Goal: Information Seeking & Learning: Learn about a topic

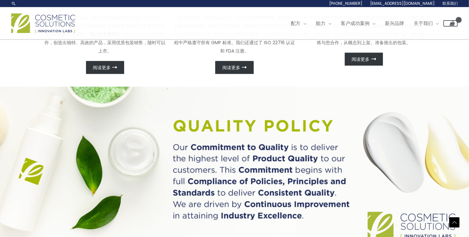
scroll to position [212, 0]
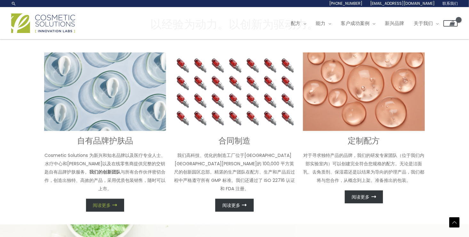
click at [93, 203] on span "阅读更多" at bounding box center [102, 205] width 18 height 4
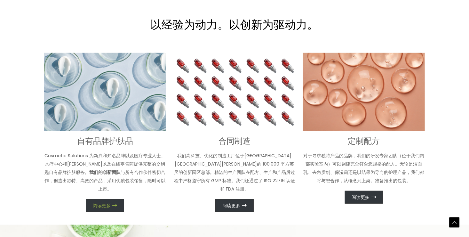
scroll to position [221, 0]
click at [102, 199] on link "阅读更多" at bounding box center [105, 205] width 38 height 13
click at [103, 159] on p "Cosmetic Solutions 为新兴和知名品牌以及医疗专业人士、水疗中心和沙龙以及在线零售商提供完整的交钥匙自有品牌护肤服务。 我们的创新团队 与所有…" at bounding box center [105, 172] width 122 height 42
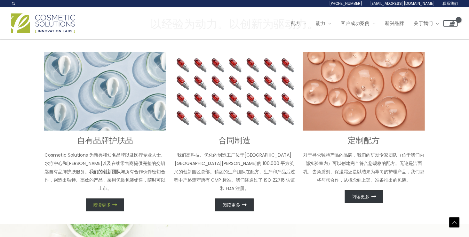
scroll to position [212, 0]
click at [103, 199] on link "阅读更多" at bounding box center [105, 205] width 38 height 13
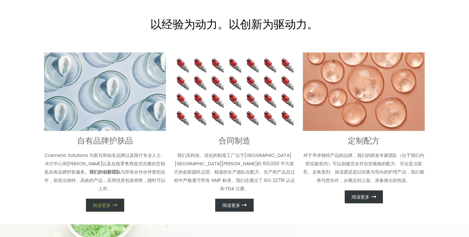
scroll to position [0, 0]
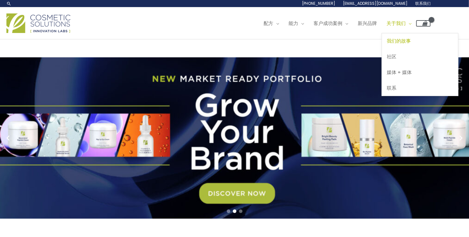
click at [411, 39] on span "我们的故事" at bounding box center [399, 40] width 24 height 7
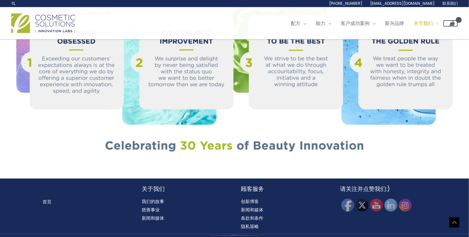
scroll to position [187, 0]
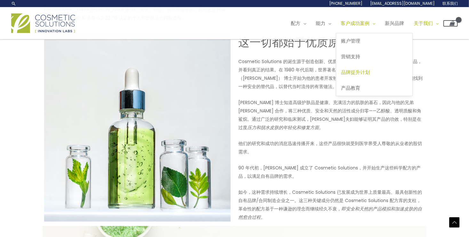
click at [356, 70] on span "品牌提升计划" at bounding box center [355, 72] width 29 height 7
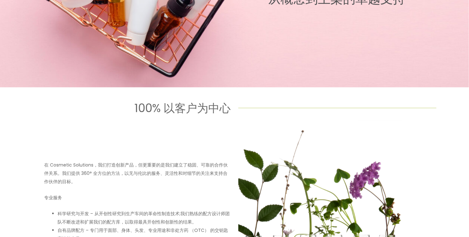
scroll to position [20, 0]
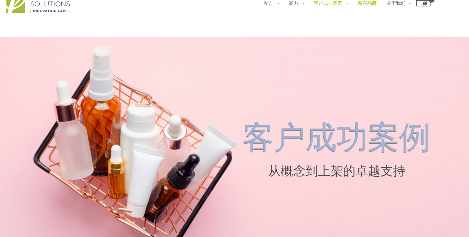
click at [377, 5] on span "新兴品牌" at bounding box center [367, 3] width 19 height 7
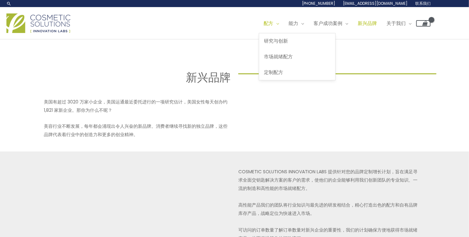
click at [279, 21] on span "网站导航" at bounding box center [276, 23] width 6 height 7
